Goal: Transaction & Acquisition: Purchase product/service

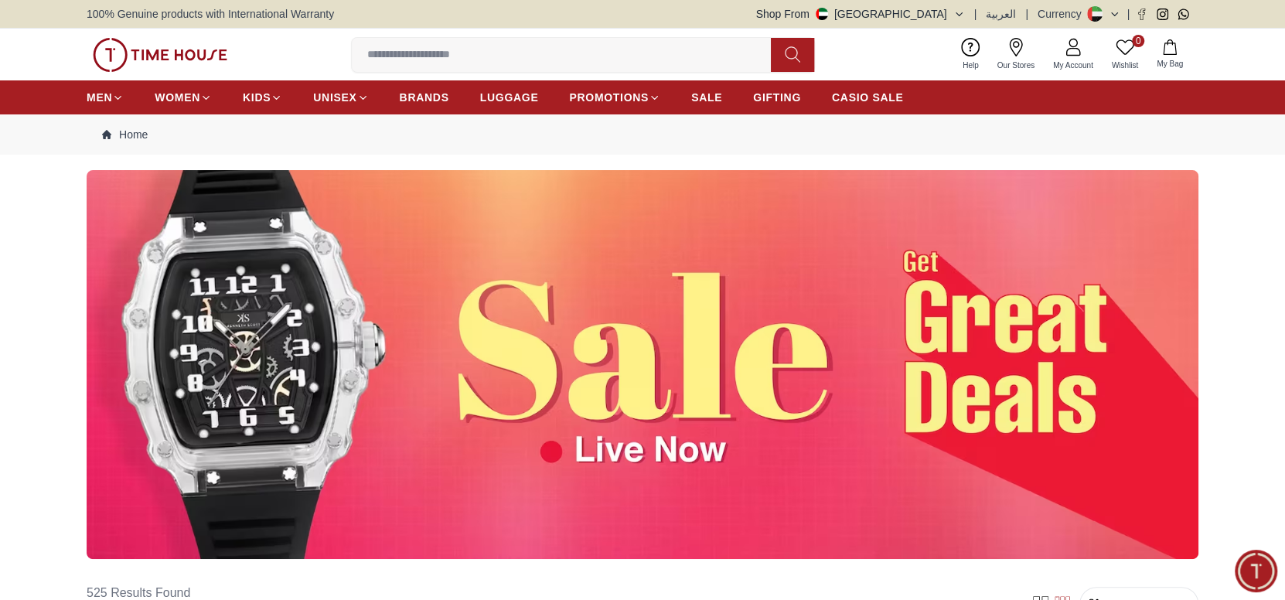
drag, startPoint x: 649, startPoint y: 330, endPoint x: 635, endPoint y: 328, distance: 14.9
click at [635, 328] on img at bounding box center [643, 364] width 1112 height 389
click at [604, 351] on img at bounding box center [643, 364] width 1112 height 389
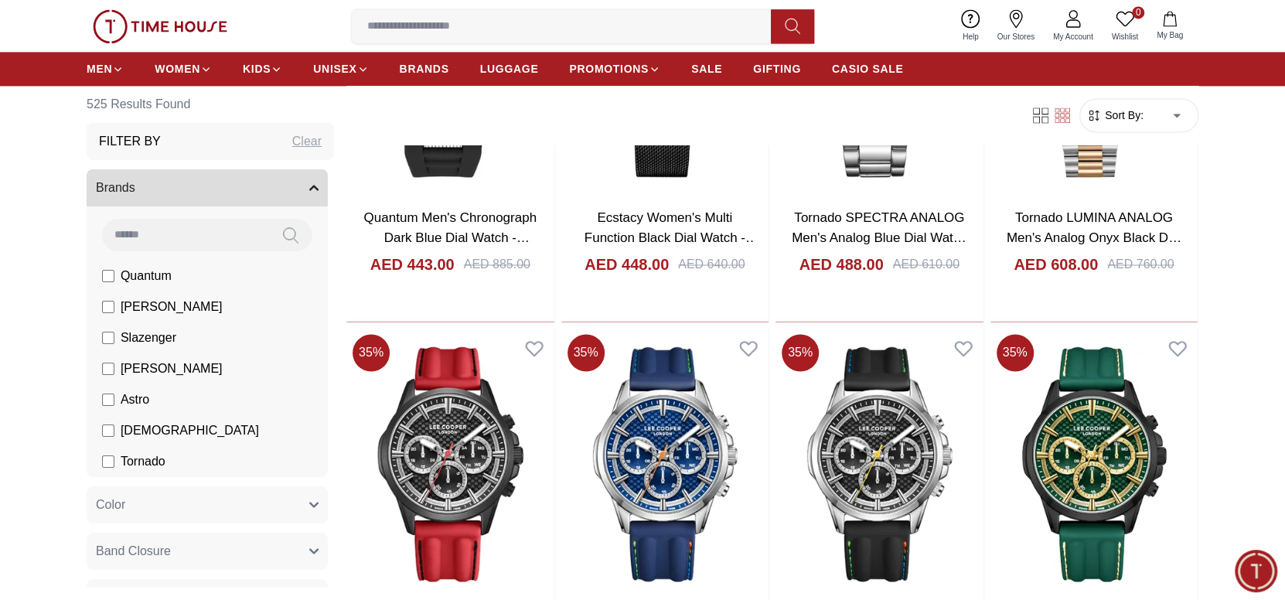
scroll to position [1701, 0]
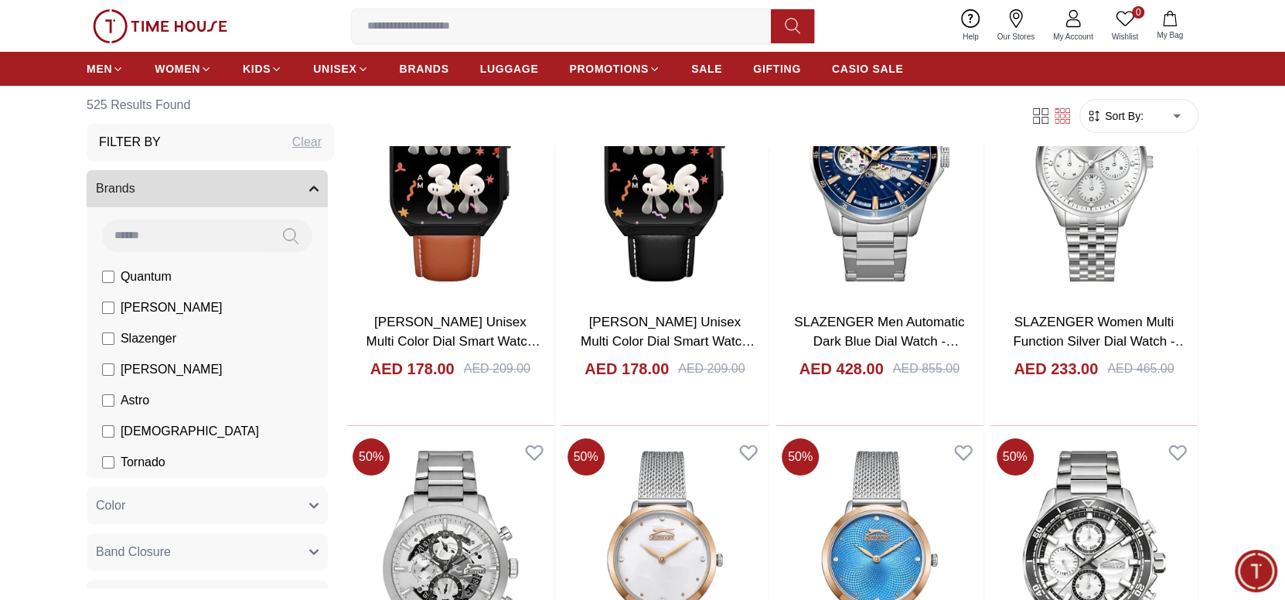
scroll to position [4097, 0]
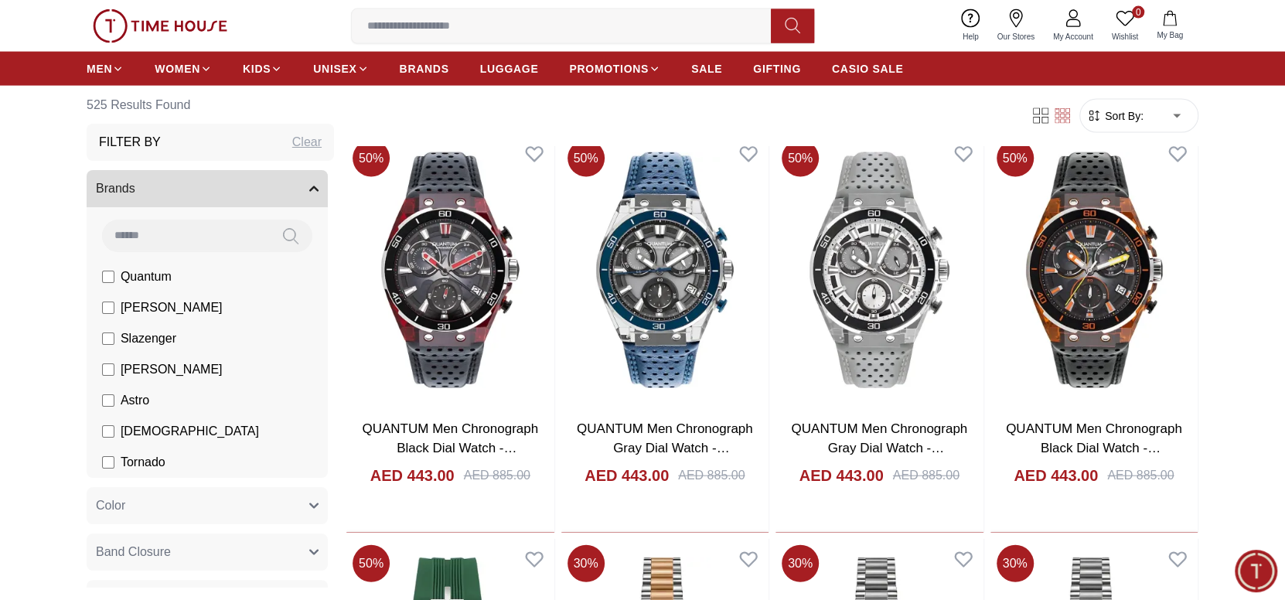
scroll to position [6570, 0]
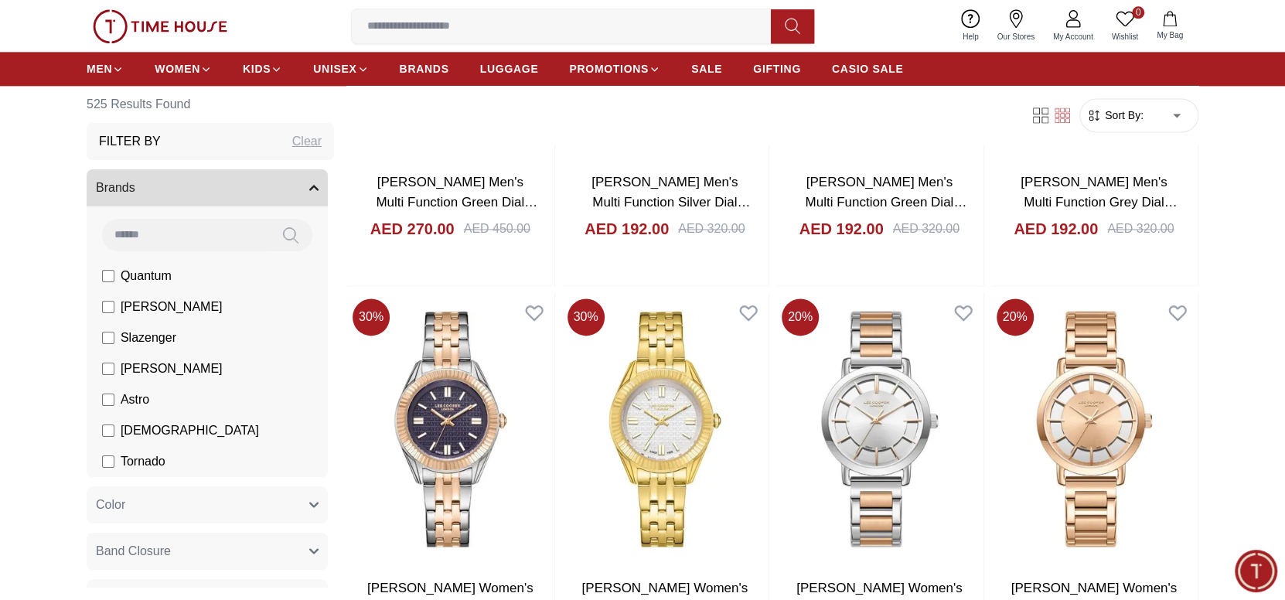
scroll to position [9429, 0]
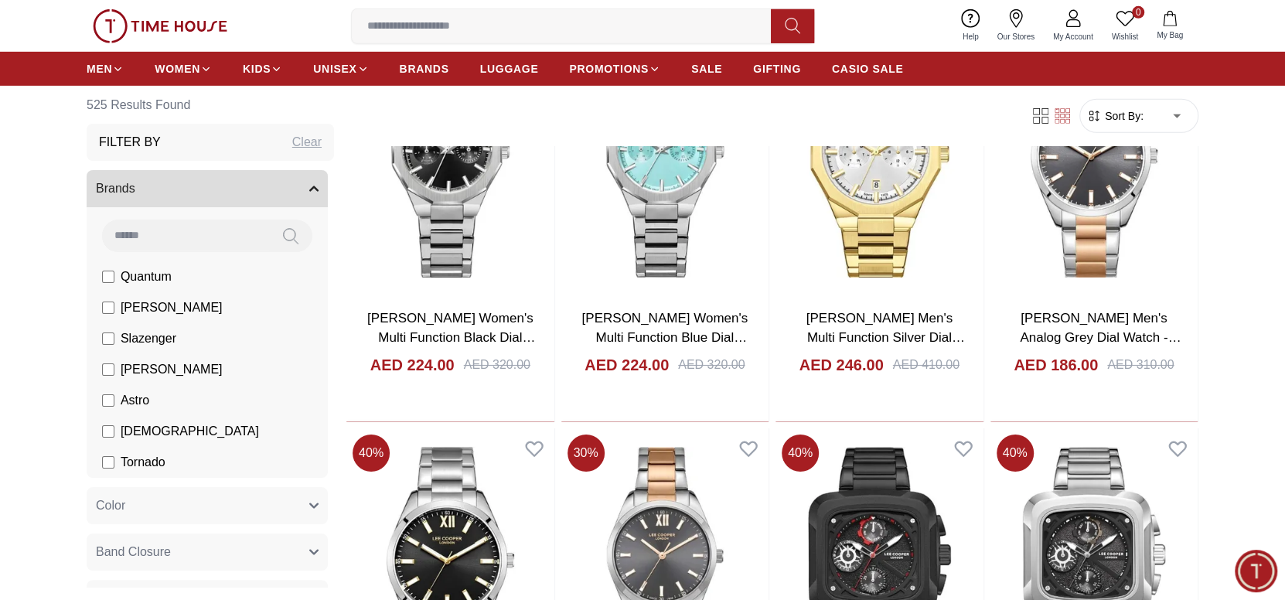
scroll to position [11130, 0]
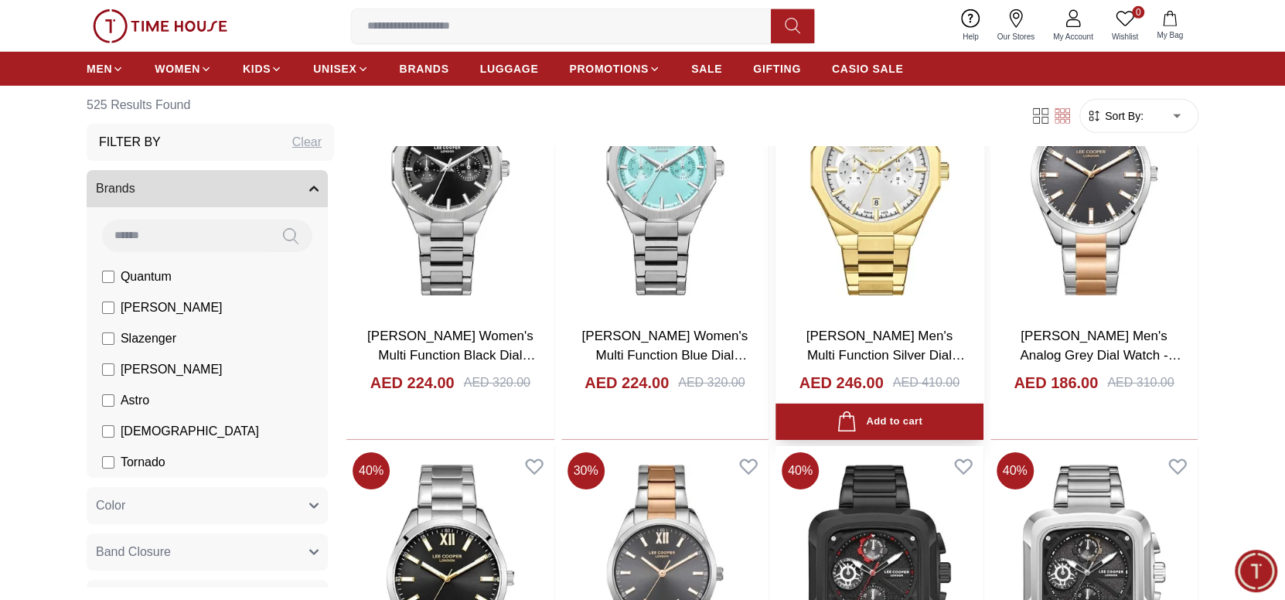
click at [907, 260] on img at bounding box center [879, 178] width 208 height 272
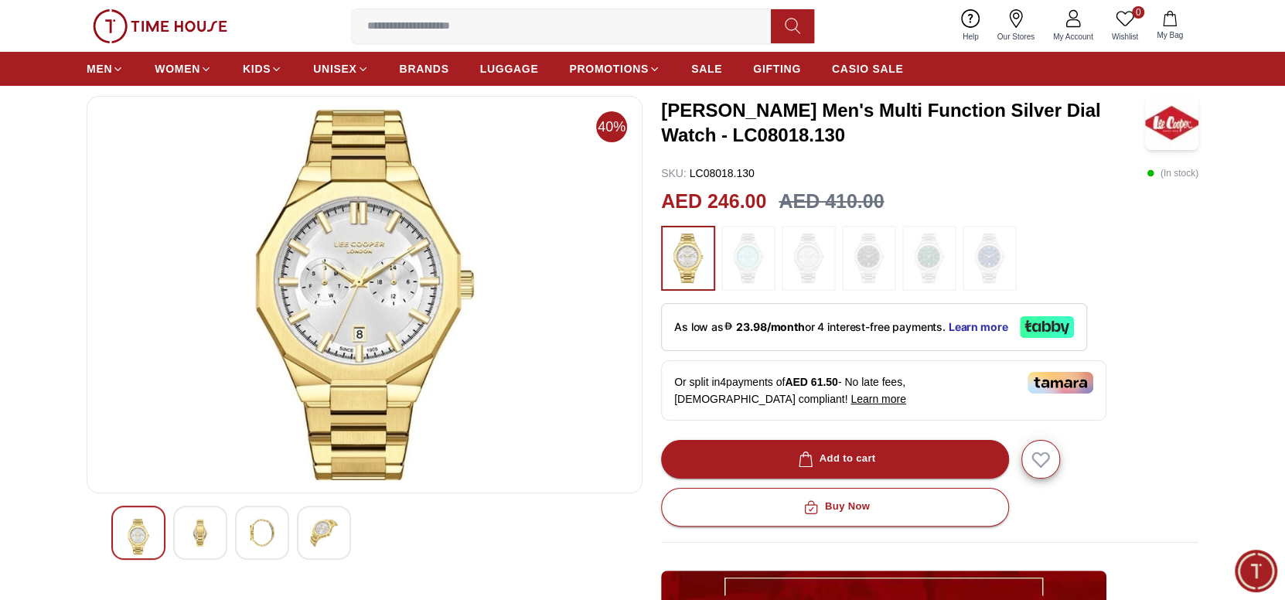
scroll to position [154, 0]
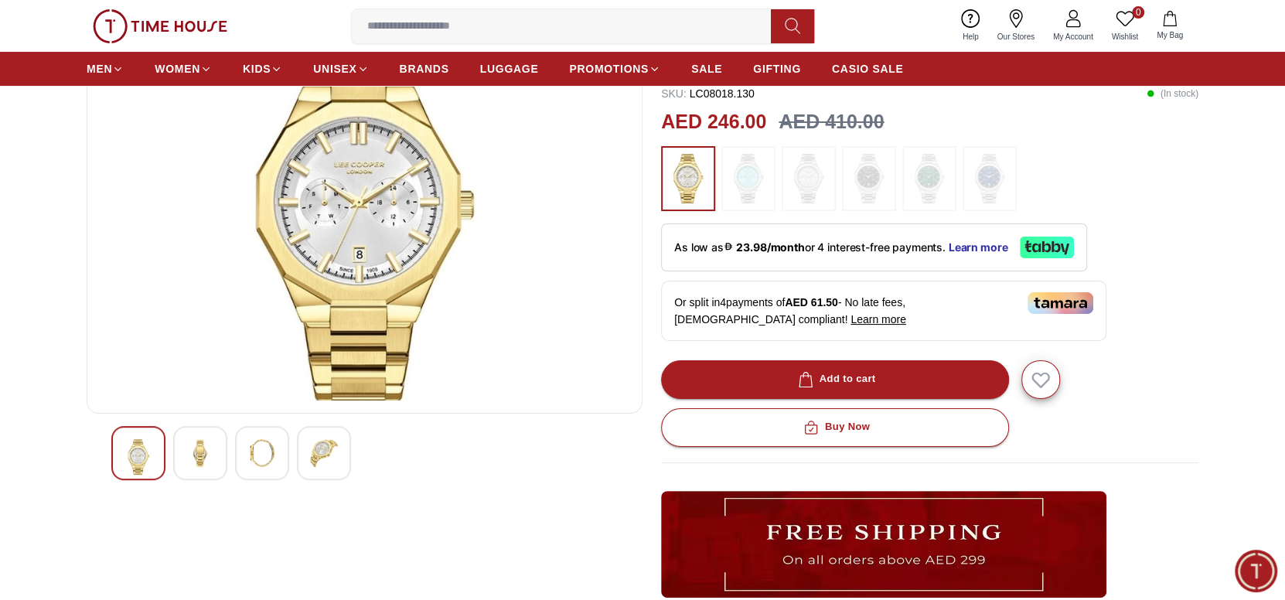
click at [196, 455] on img at bounding box center [200, 453] width 28 height 28
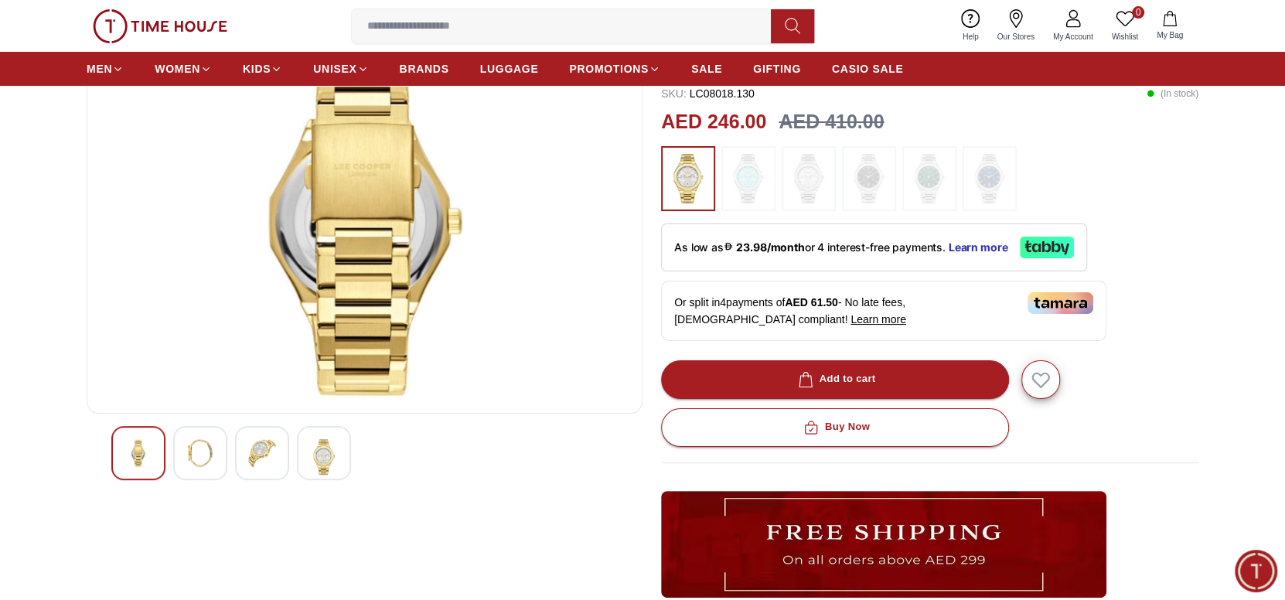
click at [254, 453] on img at bounding box center [262, 453] width 28 height 28
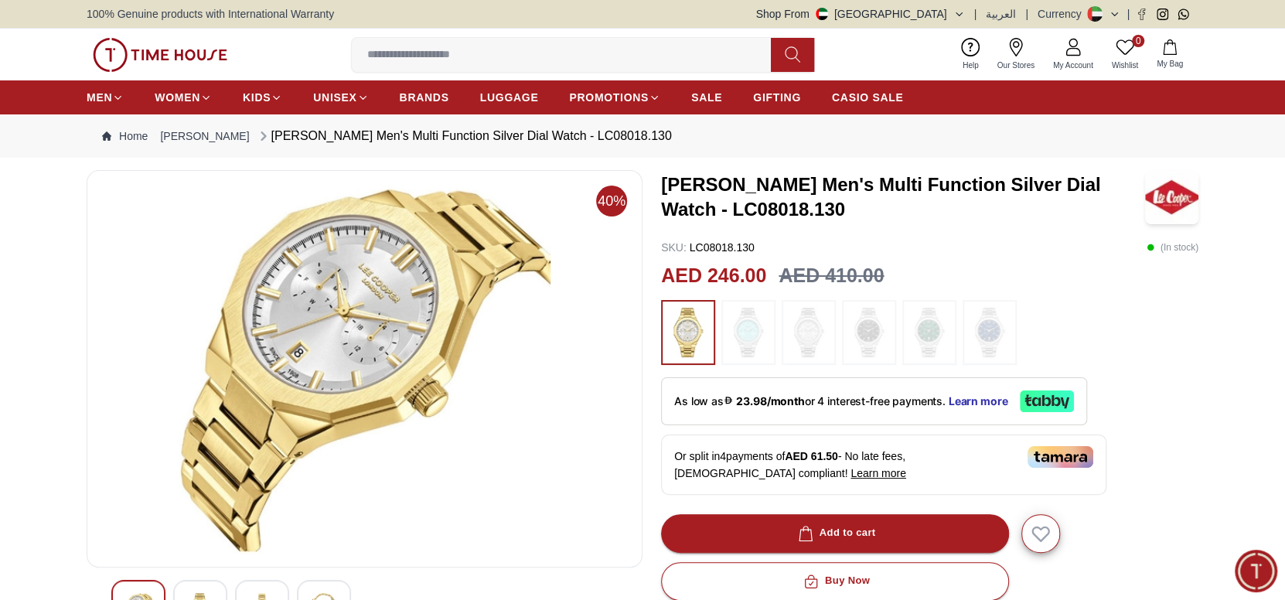
scroll to position [77, 0]
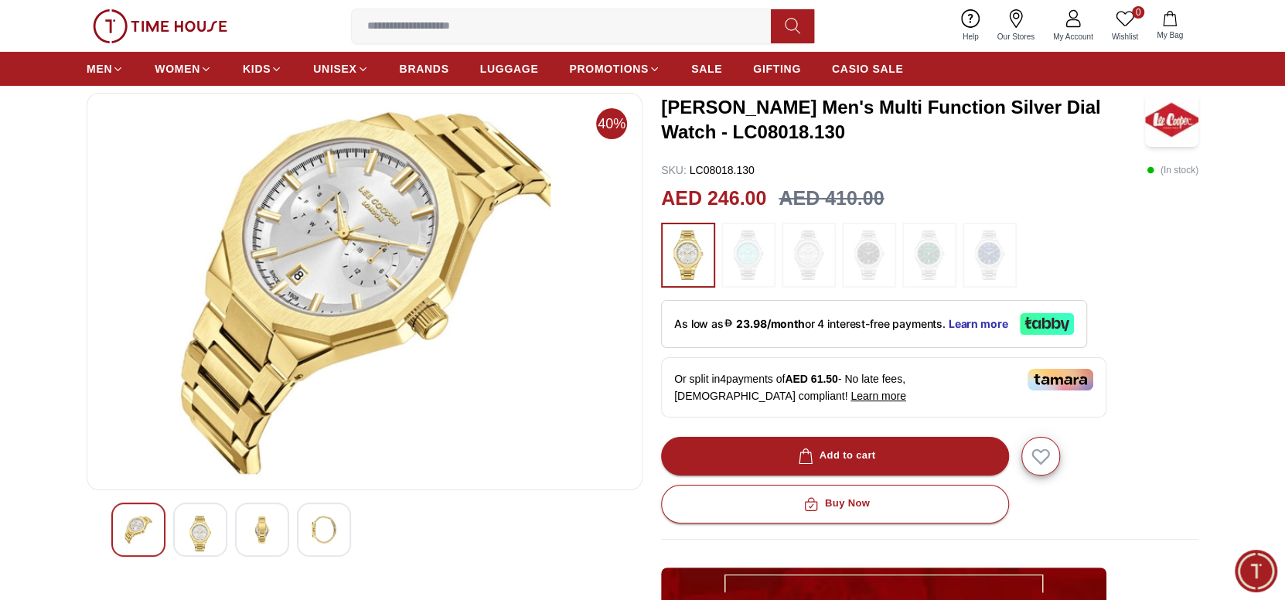
click at [320, 530] on img at bounding box center [324, 530] width 28 height 28
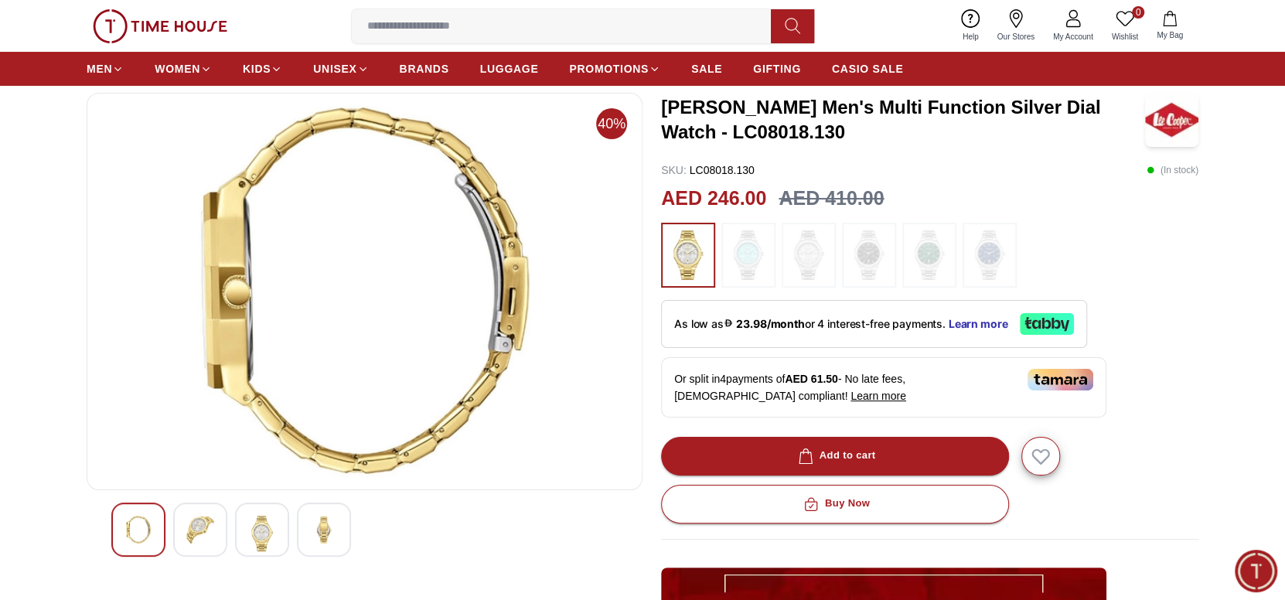
scroll to position [0, 0]
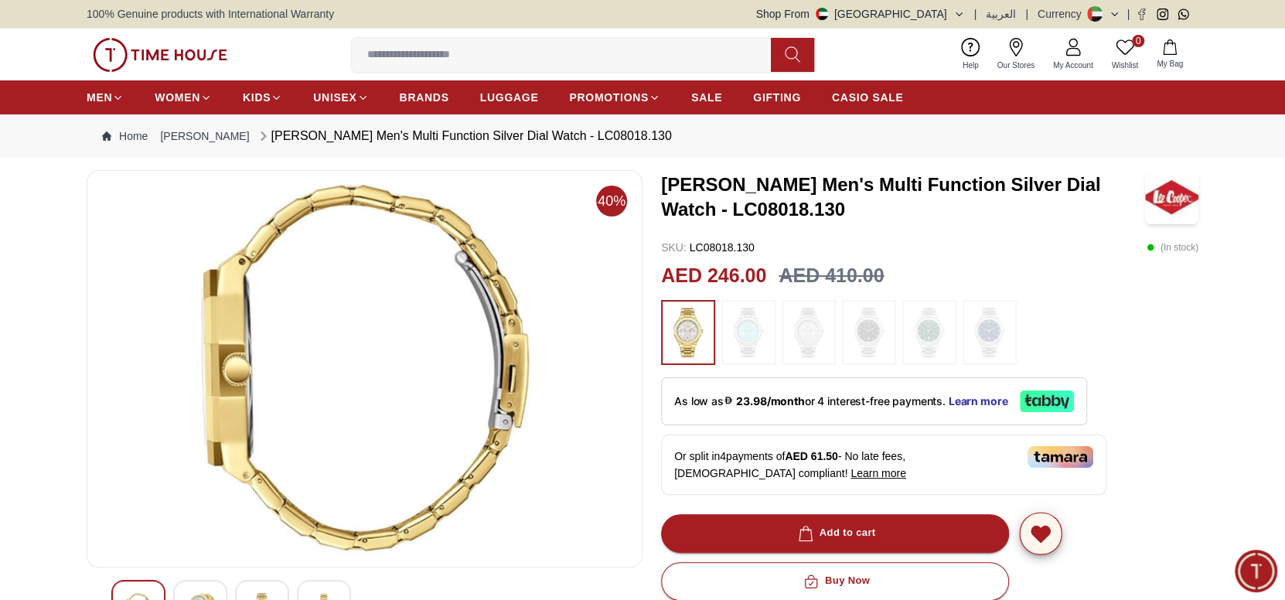
click at [1042, 534] on icon "button" at bounding box center [1040, 533] width 18 height 15
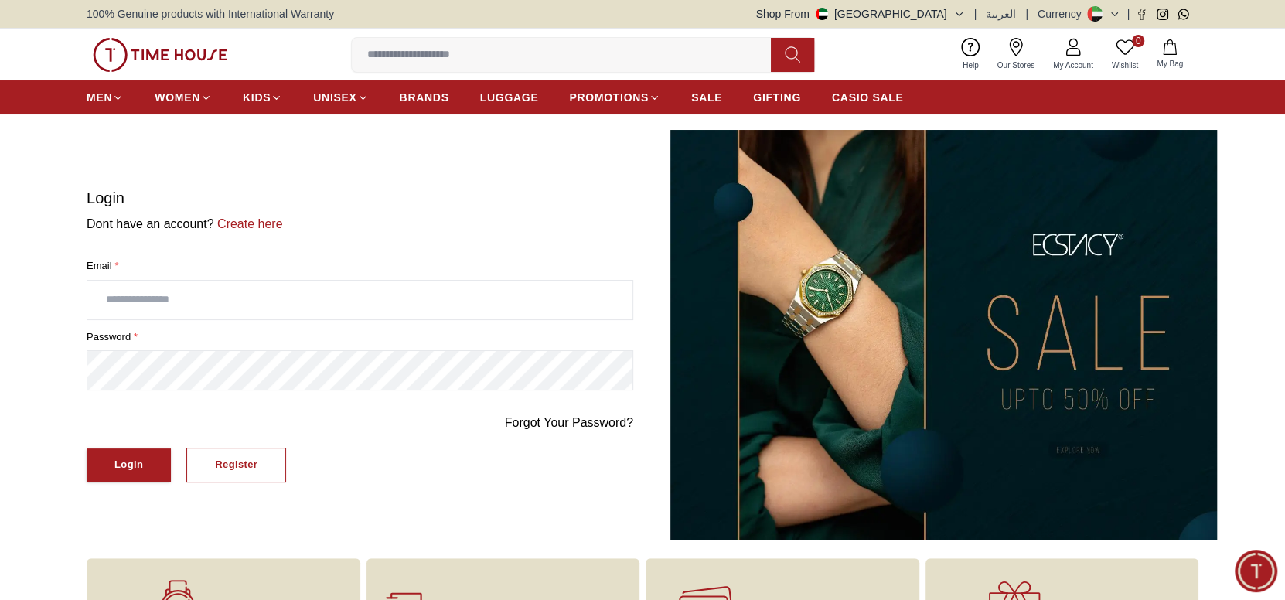
type input "**********"
click at [138, 461] on div "Login" at bounding box center [128, 465] width 29 height 18
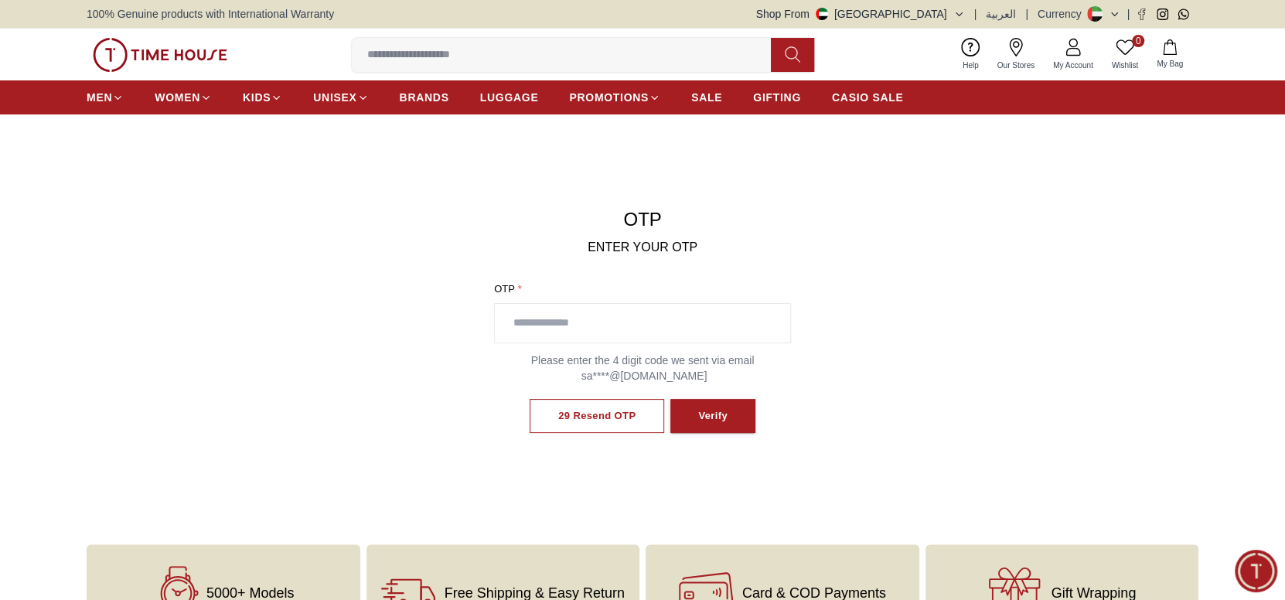
click at [655, 313] on input "text" at bounding box center [642, 323] width 295 height 39
click at [630, 323] on input "text" at bounding box center [642, 323] width 295 height 39
click at [703, 417] on div "Verify" at bounding box center [712, 416] width 29 height 18
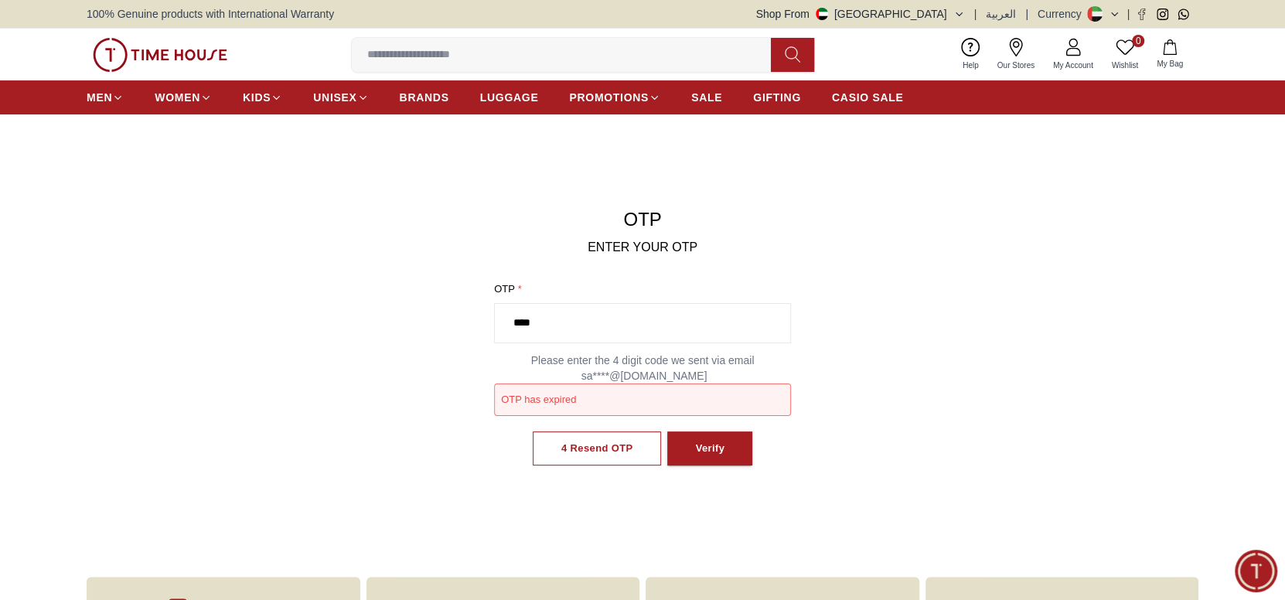
click at [588, 457] on div "4 Resend OTP Verify" at bounding box center [642, 449] width 297 height 66
click at [586, 453] on div "Resend OTP" at bounding box center [597, 449] width 63 height 18
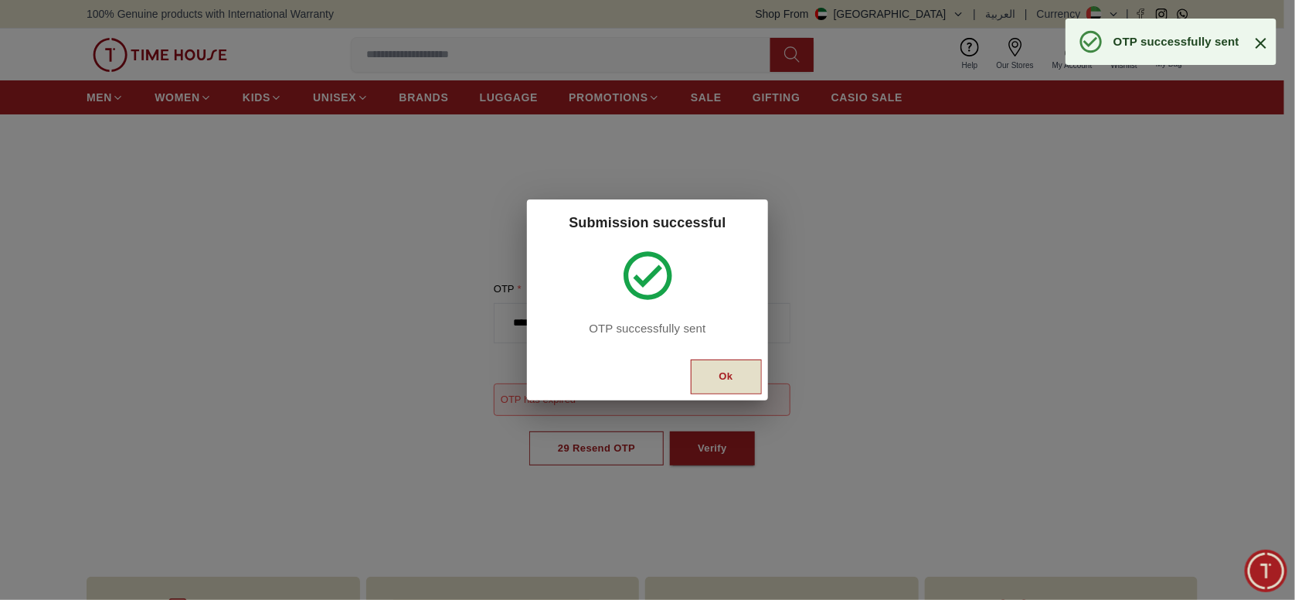
click at [727, 371] on div "Ok" at bounding box center [727, 377] width 14 height 18
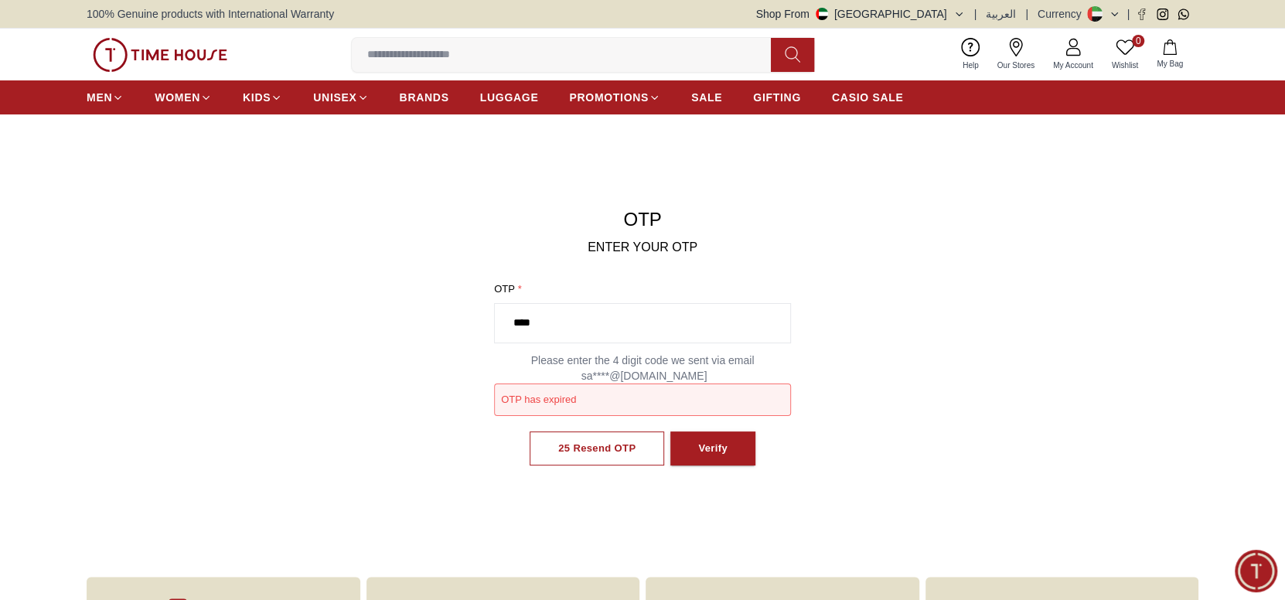
click at [638, 304] on input "****" at bounding box center [642, 323] width 295 height 39
drag, startPoint x: 638, startPoint y: 309, endPoint x: 431, endPoint y: 322, distance: 208.3
click at [431, 322] on section "OTP ENTER YOUR OTP OTP * **** Please enter the 4 digit code we sent via email s…" at bounding box center [642, 344] width 1285 height 428
type input "****"
click at [728, 457] on button "Verify" at bounding box center [712, 448] width 85 height 35
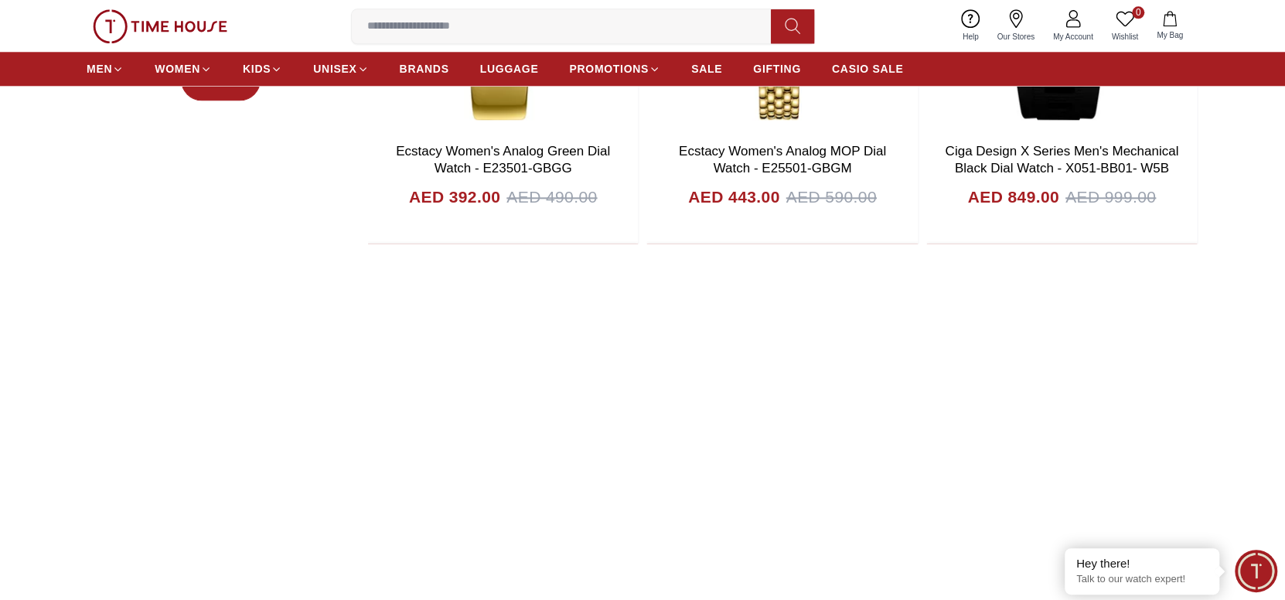
scroll to position [928, 0]
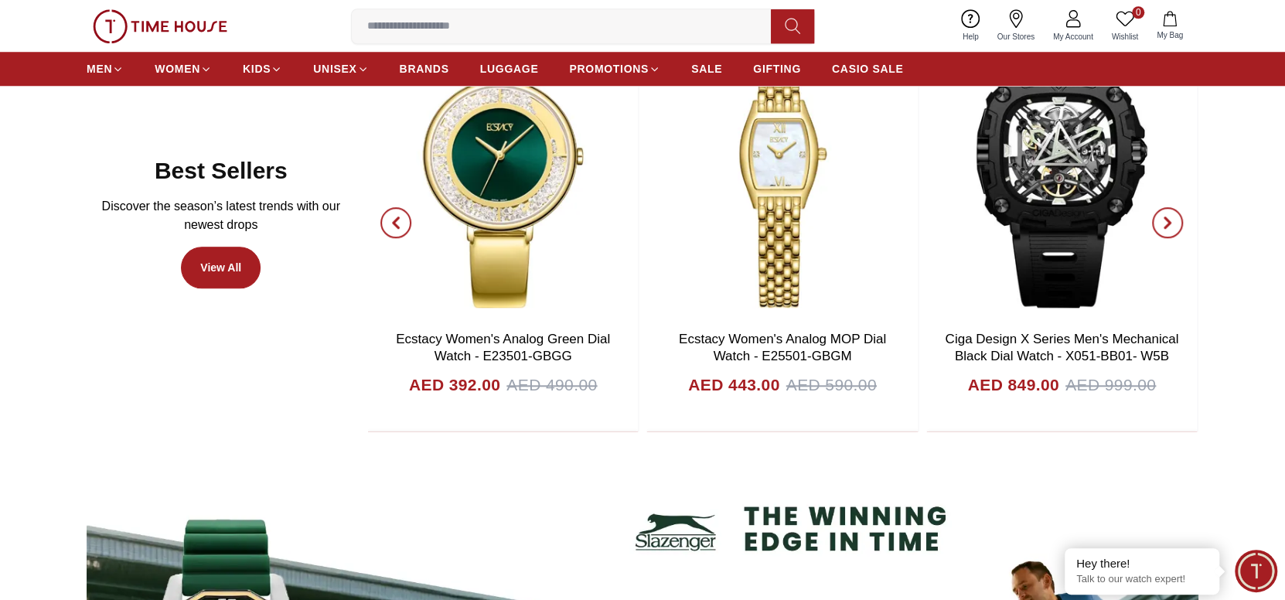
click at [403, 216] on span "button" at bounding box center [395, 222] width 31 height 31
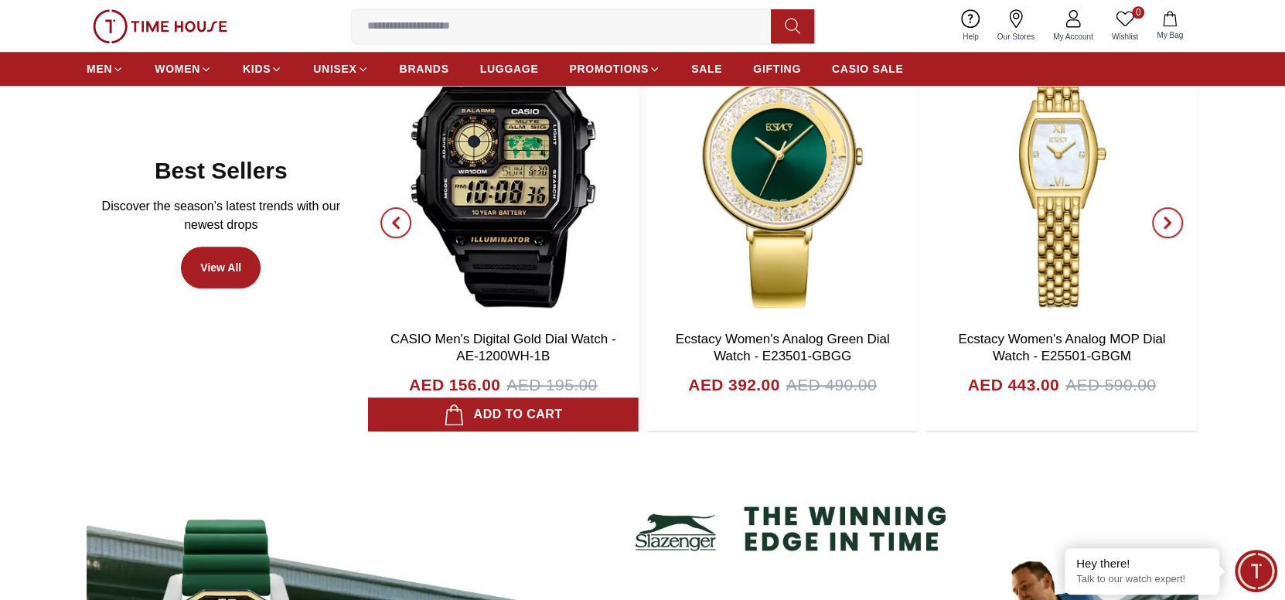
click at [507, 211] on img at bounding box center [502, 168] width 271 height 309
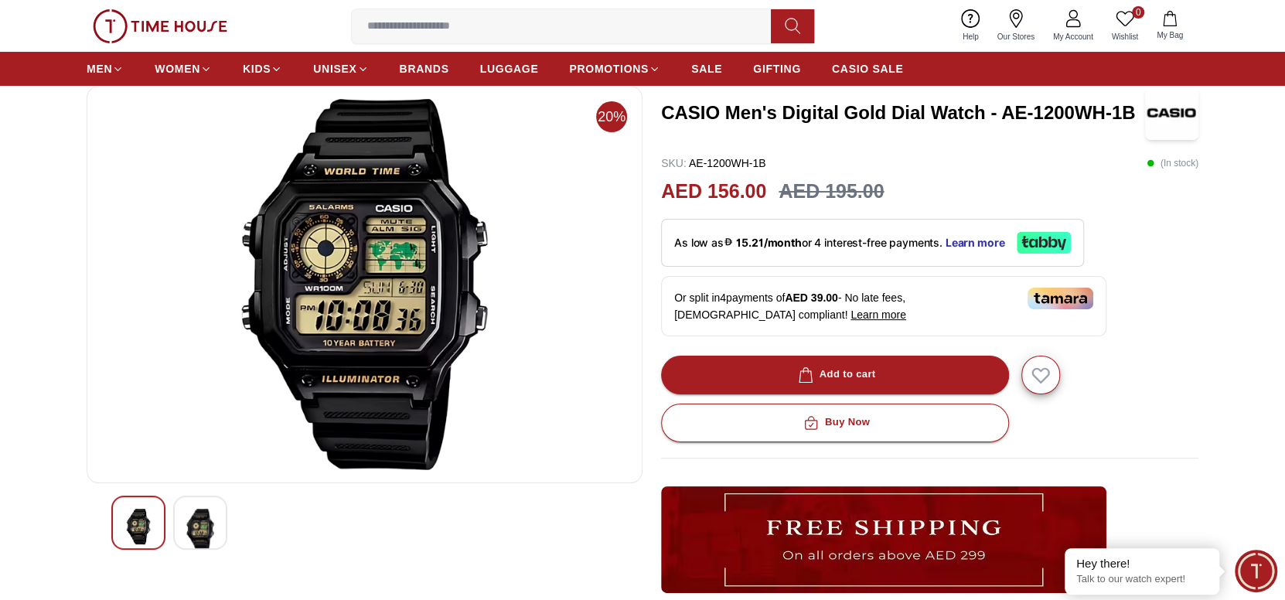
scroll to position [154, 0]
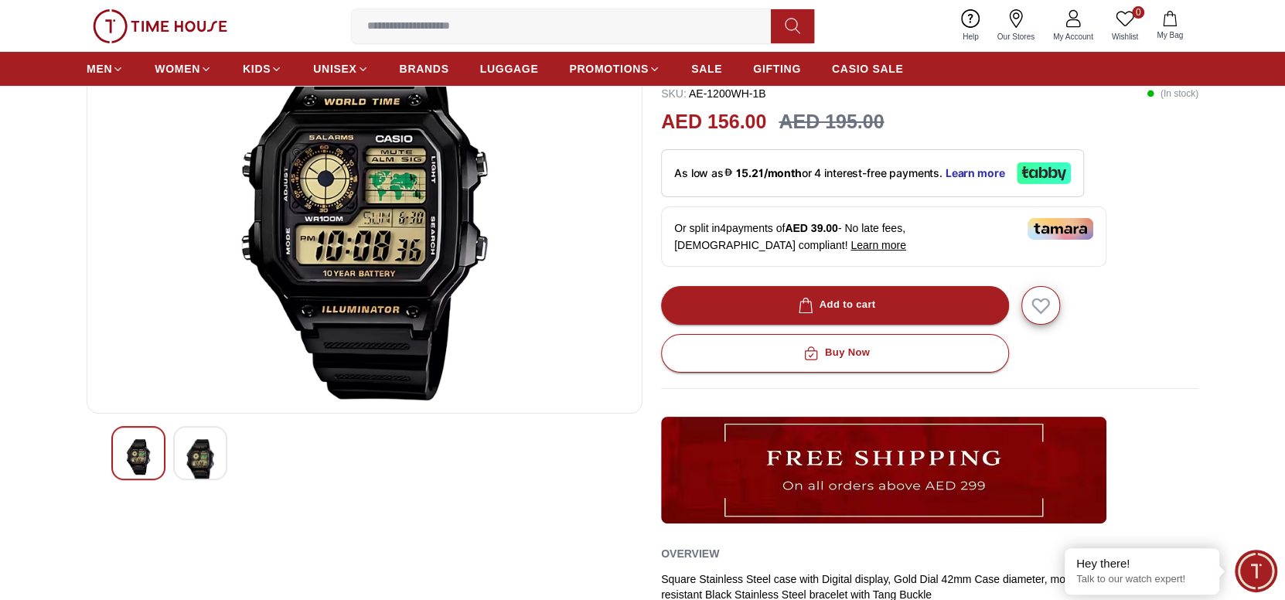
click at [218, 455] on div at bounding box center [200, 453] width 54 height 54
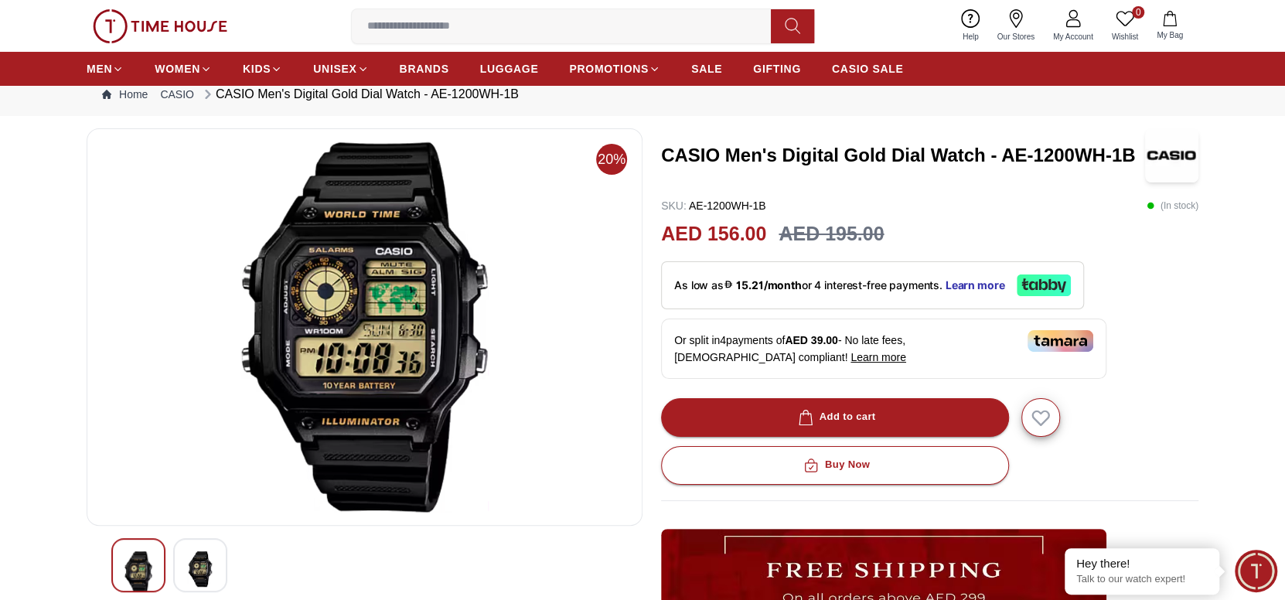
scroll to position [39, 0]
